Goal: Check status: Check status

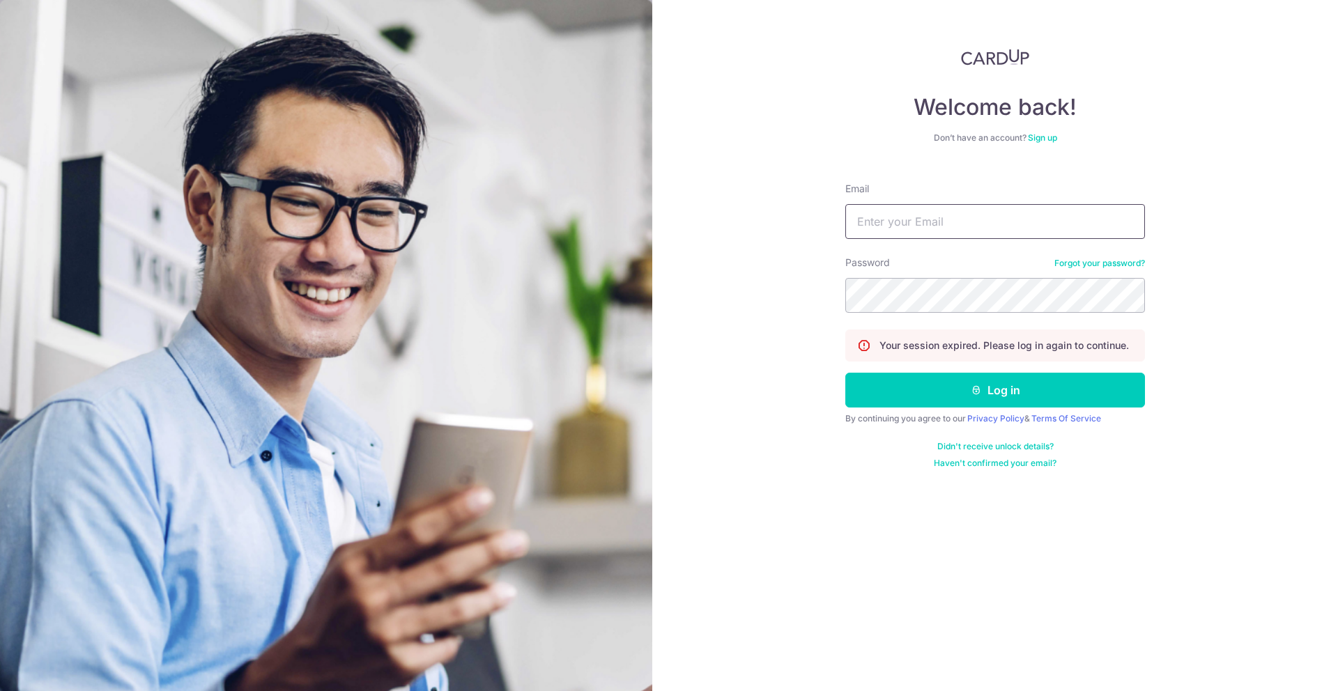
click at [982, 218] on input "Email" at bounding box center [995, 221] width 300 height 35
type input "[PERSON_NAME][EMAIL_ADDRESS][DOMAIN_NAME]"
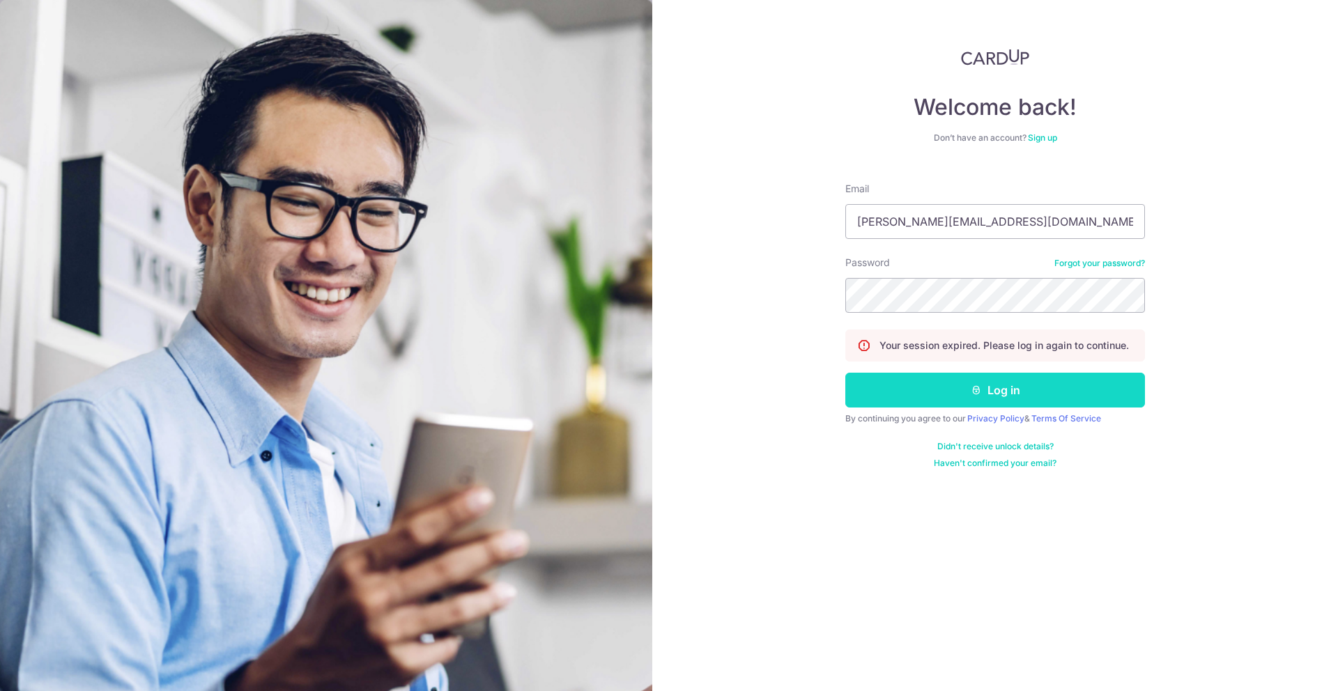
click at [1007, 391] on button "Log in" at bounding box center [995, 390] width 300 height 35
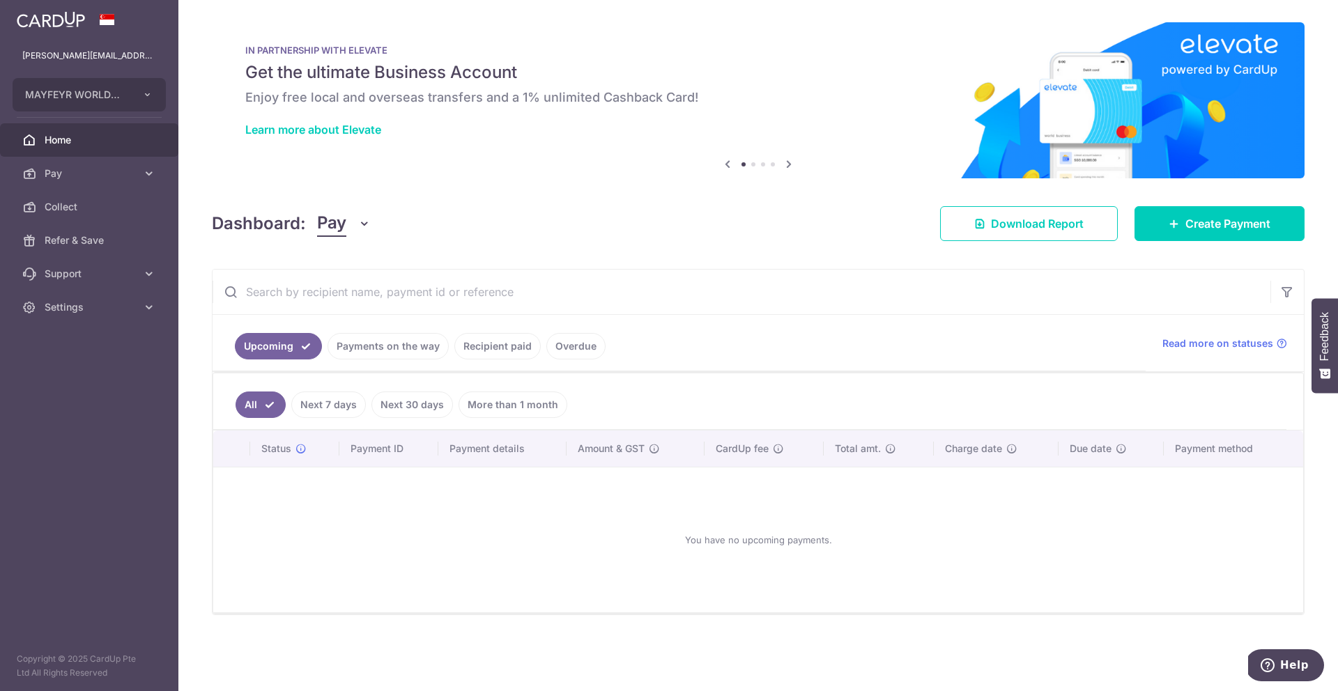
click at [391, 348] on link "Payments on the way" at bounding box center [387, 346] width 121 height 26
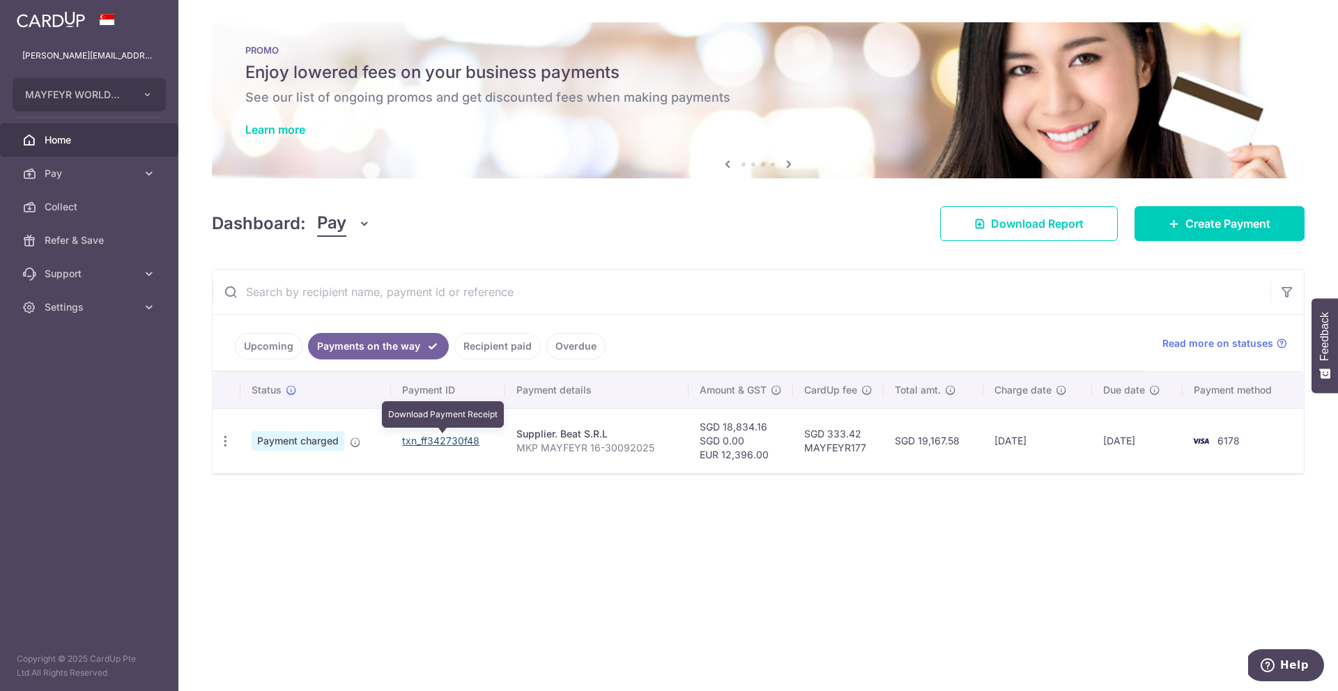
click at [453, 441] on link "txn_ff342730f48" at bounding box center [440, 441] width 77 height 12
click at [31, 139] on icon at bounding box center [29, 140] width 14 height 14
